Goal: Find specific page/section: Find specific page/section

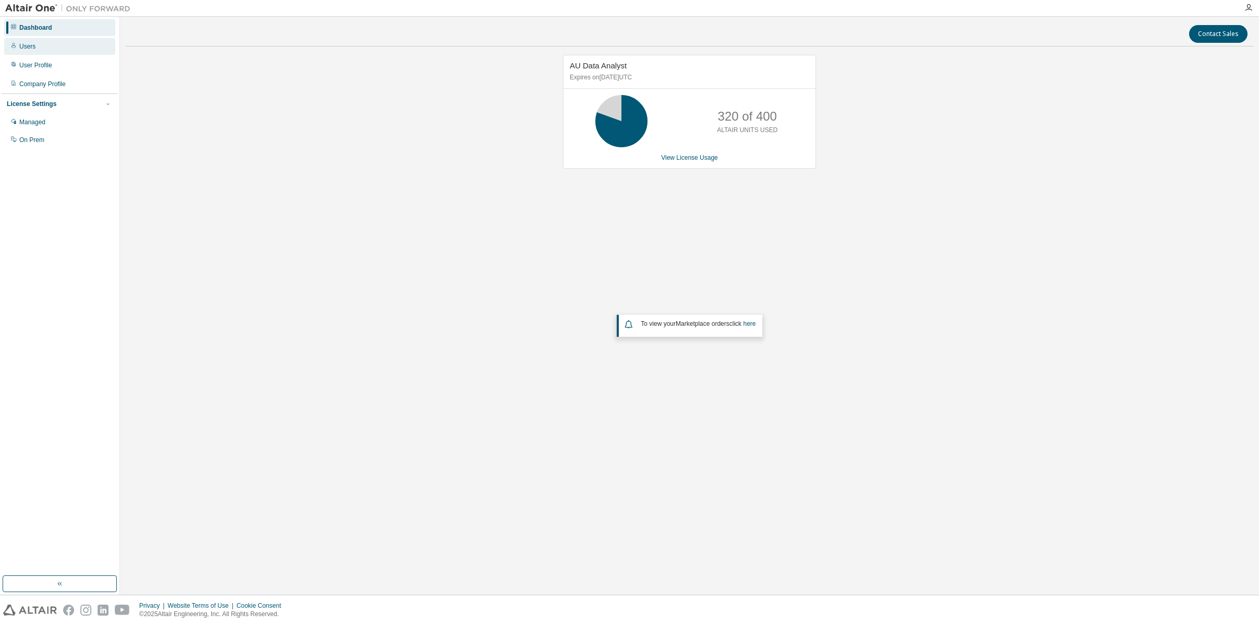
click at [29, 52] on div "Users" at bounding box center [59, 46] width 111 height 17
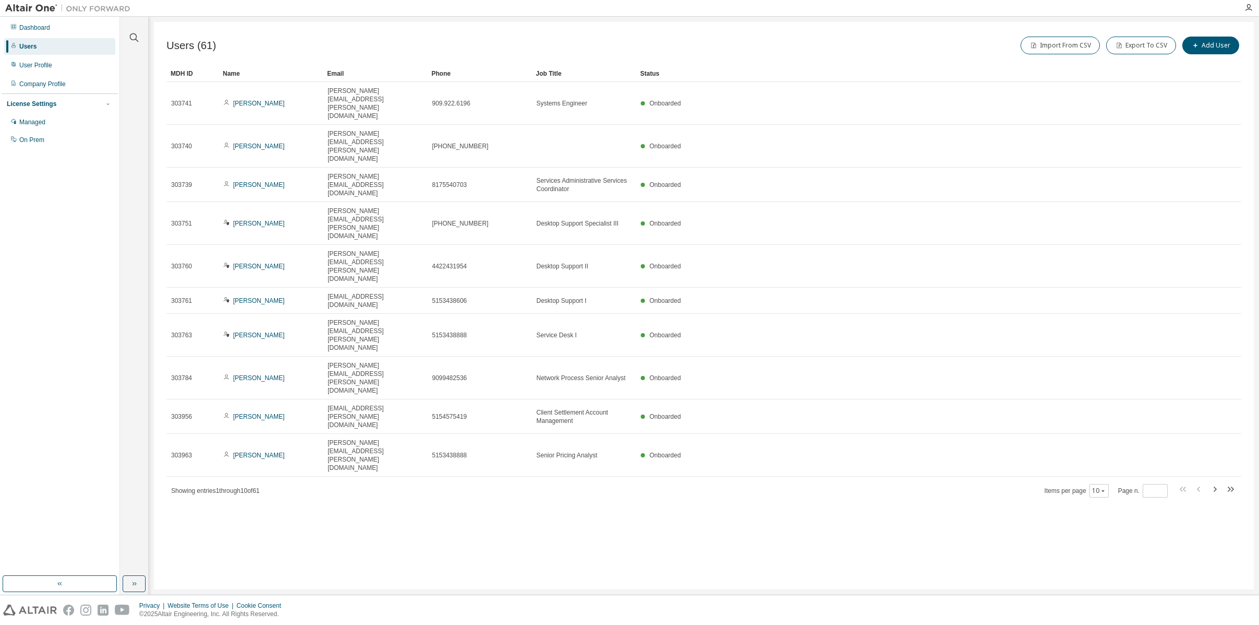
click at [233, 74] on div "Name" at bounding box center [271, 73] width 96 height 17
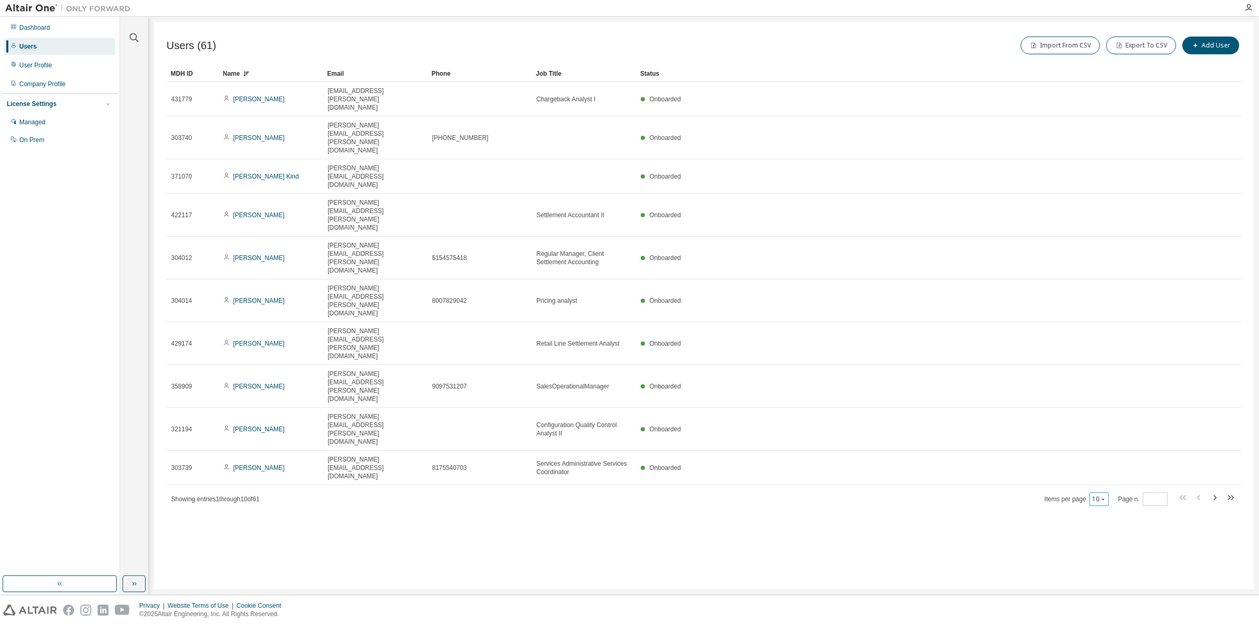
click at [1106, 496] on icon "button" at bounding box center [1103, 499] width 6 height 6
click at [1102, 366] on div "100" at bounding box center [1130, 362] width 83 height 13
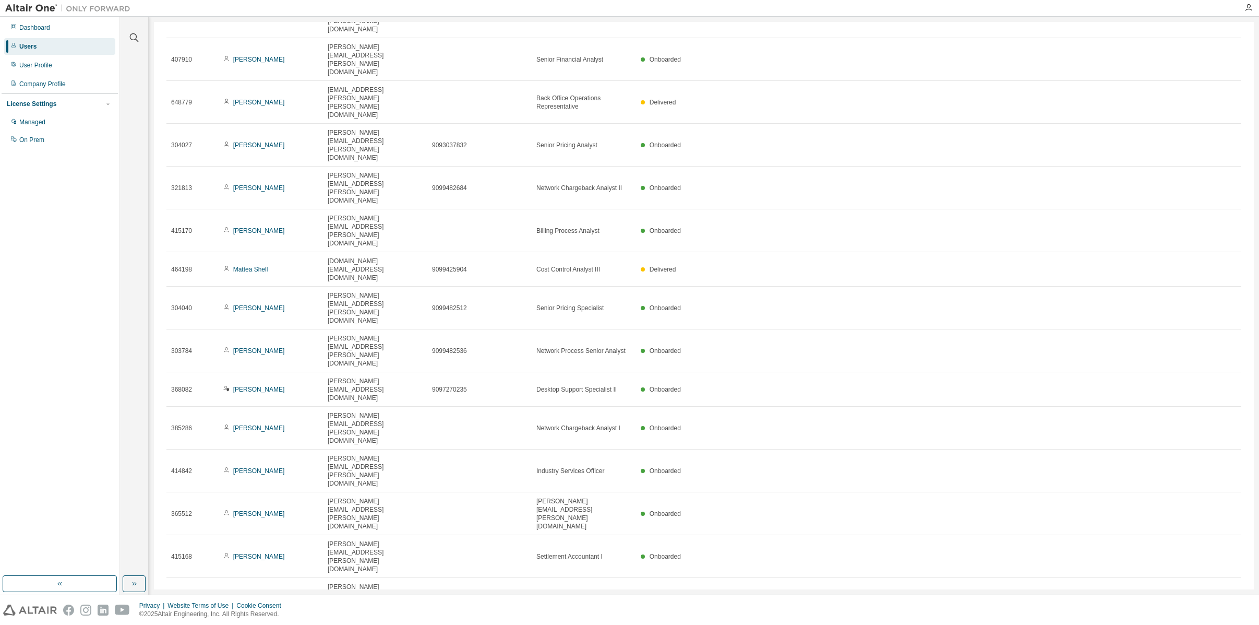
scroll to position [740, 0]
